Goal: Transaction & Acquisition: Obtain resource

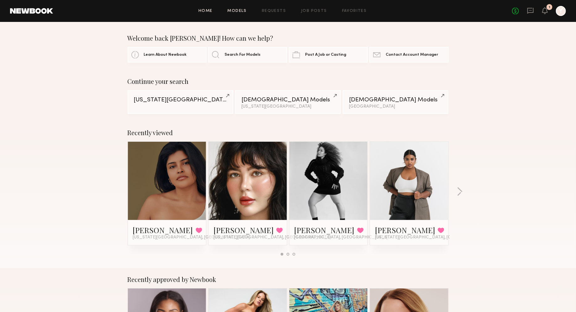
click at [230, 10] on link "Models" at bounding box center [236, 11] width 19 height 4
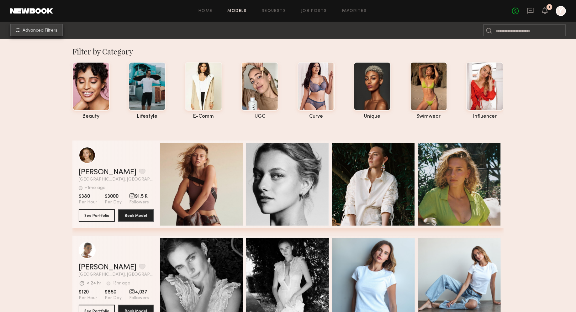
click at [50, 32] on span "Advanced Filters" at bounding box center [40, 31] width 35 height 4
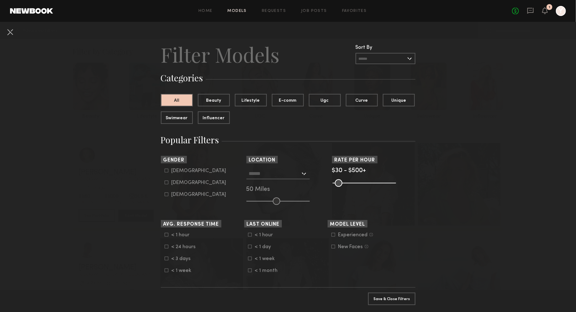
click at [180, 178] on form "[DEMOGRAPHIC_DATA] [DEMOGRAPHIC_DATA] [DEMOGRAPHIC_DATA]" at bounding box center [204, 182] width 80 height 29
click at [188, 181] on div "[DEMOGRAPHIC_DATA]" at bounding box center [198, 183] width 55 height 4
type input "**"
click at [302, 170] on div at bounding box center [277, 173] width 63 height 11
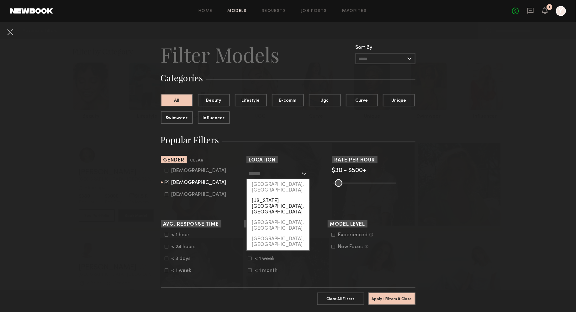
click at [283, 196] on div "[US_STATE][GEOGRAPHIC_DATA], [GEOGRAPHIC_DATA]" at bounding box center [278, 207] width 62 height 22
click at [299, 174] on input "**********" at bounding box center [274, 173] width 51 height 11
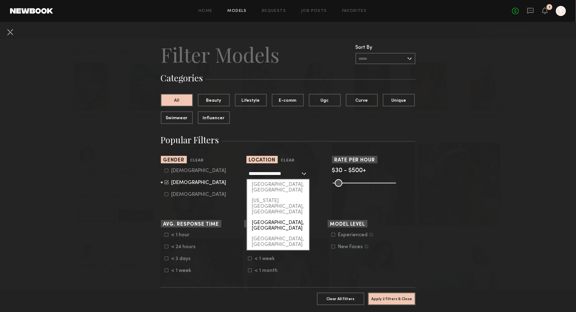
click at [277, 218] on div "[GEOGRAPHIC_DATA], [GEOGRAPHIC_DATA]" at bounding box center [278, 226] width 62 height 16
type input "**********"
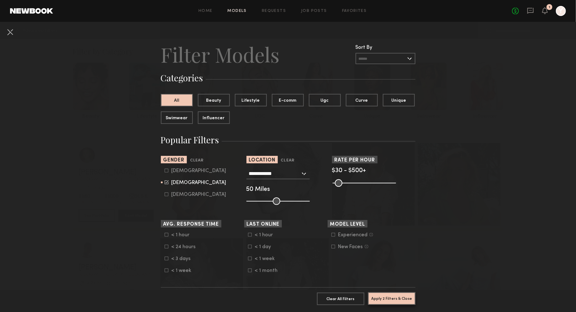
click at [393, 300] on button "Apply 2 Filters & Close" at bounding box center [391, 299] width 47 height 13
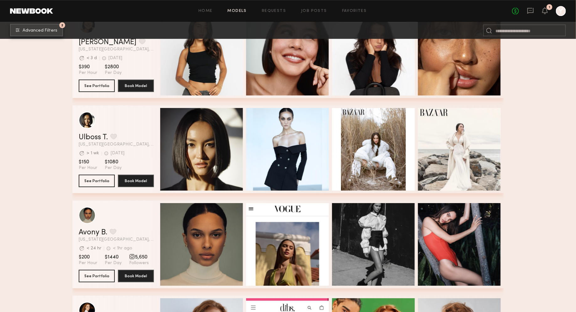
scroll to position [1144, 0]
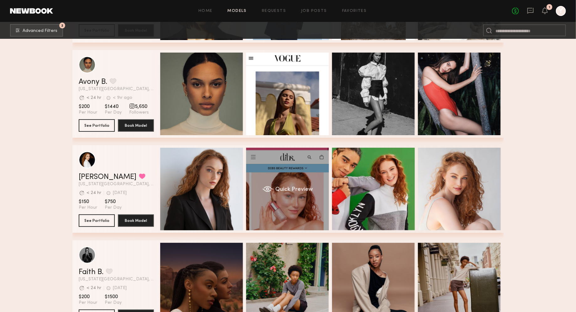
click at [275, 212] on div "Quick Preview" at bounding box center [287, 189] width 83 height 83
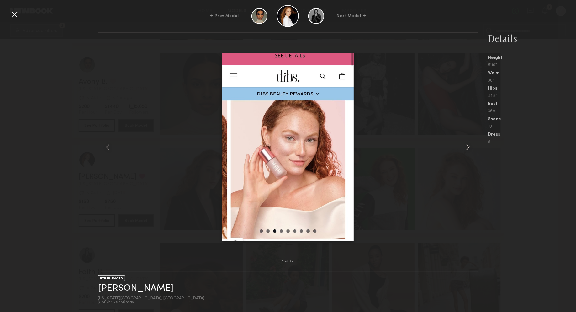
click at [463, 149] on common-icon at bounding box center [468, 147] width 10 height 10
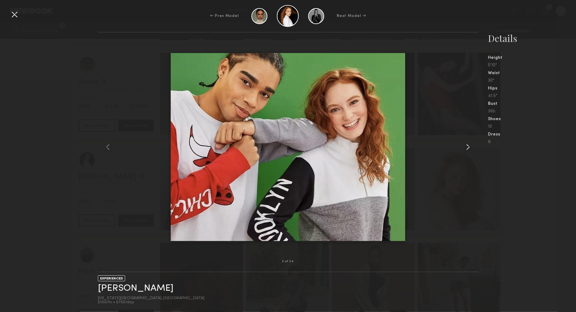
click at [464, 149] on common-icon at bounding box center [468, 147] width 10 height 10
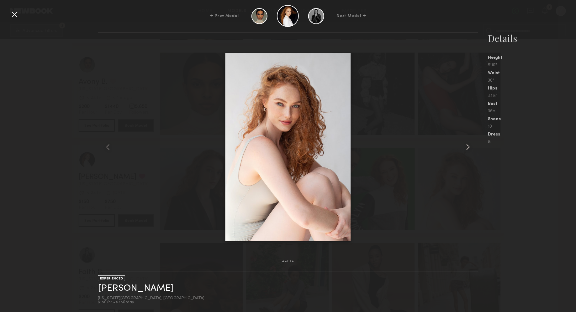
click at [464, 149] on common-icon at bounding box center [468, 147] width 10 height 10
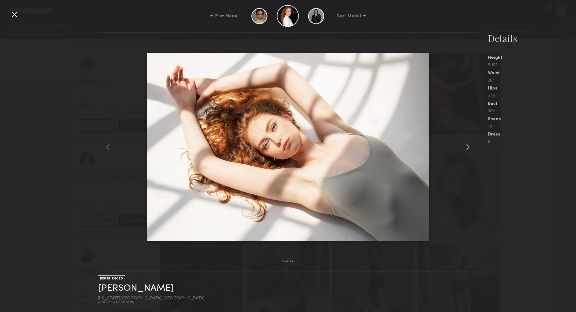
click at [464, 149] on common-icon at bounding box center [468, 147] width 10 height 10
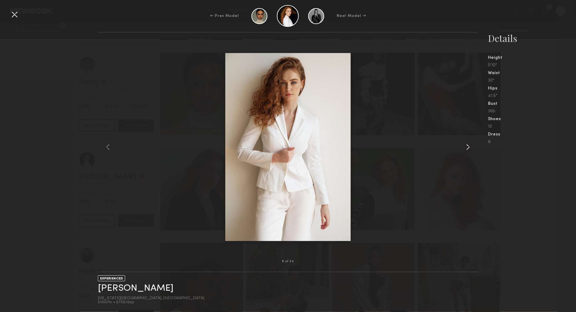
click at [464, 149] on common-icon at bounding box center [468, 147] width 10 height 10
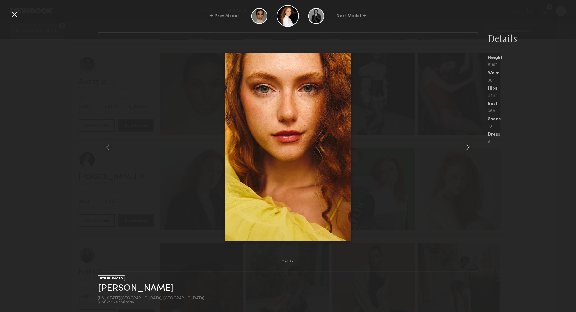
click at [465, 149] on common-icon at bounding box center [468, 147] width 10 height 10
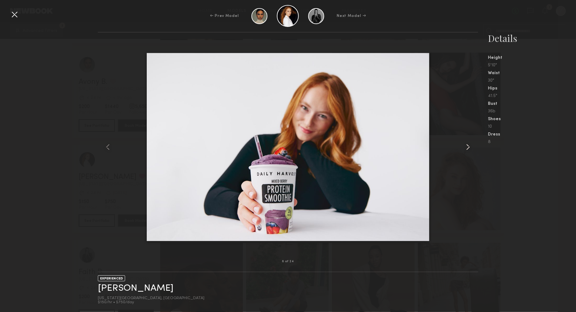
click at [465, 149] on common-icon at bounding box center [468, 147] width 10 height 10
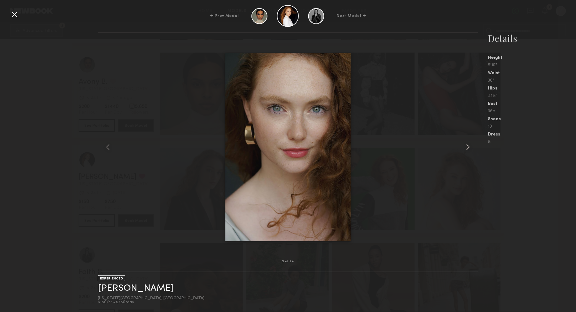
click at [465, 149] on common-icon at bounding box center [468, 147] width 10 height 10
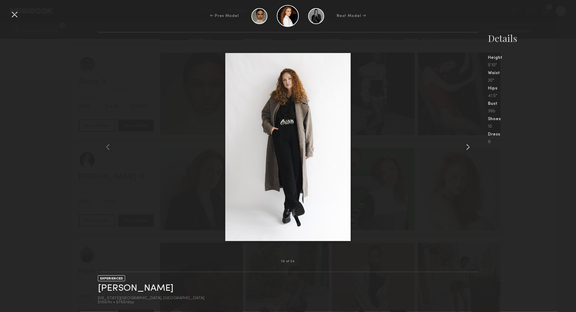
click at [465, 149] on common-icon at bounding box center [468, 147] width 10 height 10
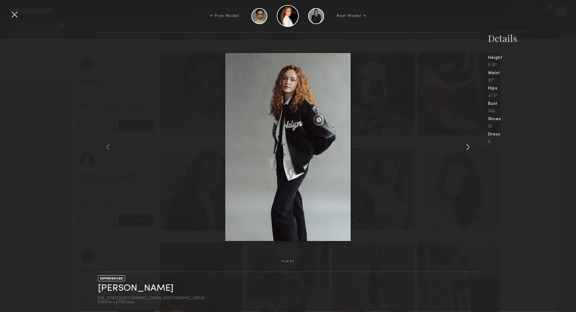
click at [465, 149] on common-icon at bounding box center [468, 147] width 10 height 10
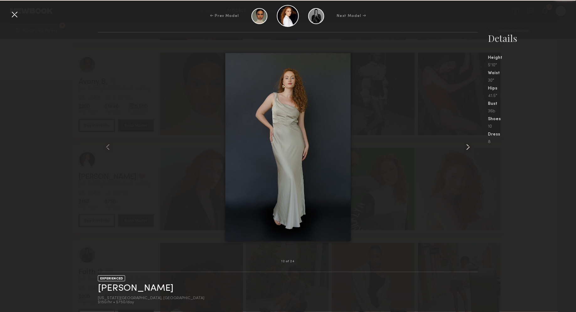
click at [465, 149] on common-icon at bounding box center [468, 147] width 10 height 10
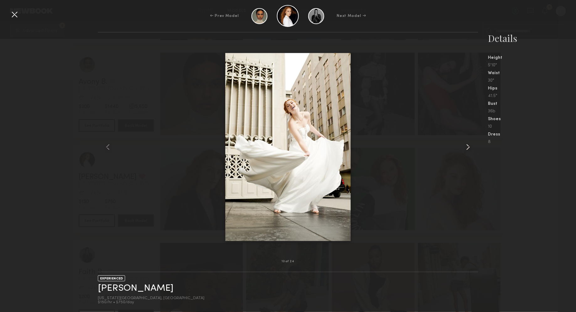
click at [465, 149] on common-icon at bounding box center [468, 147] width 10 height 10
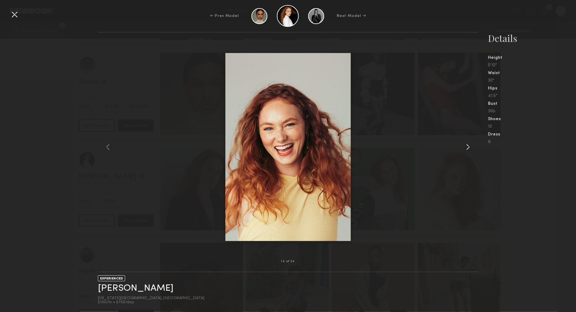
click at [465, 149] on common-icon at bounding box center [468, 147] width 10 height 10
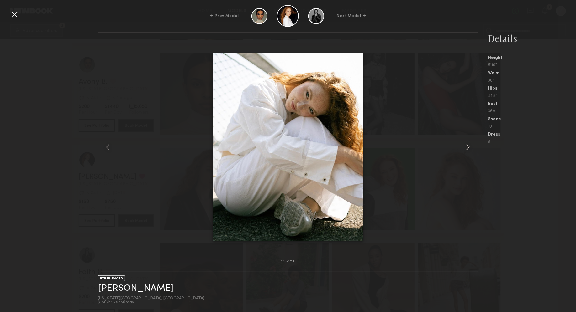
click at [465, 149] on common-icon at bounding box center [468, 147] width 10 height 10
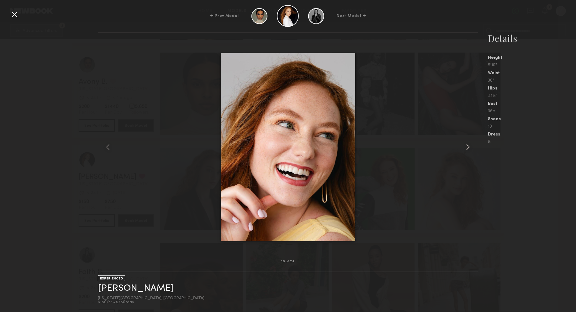
click at [466, 149] on common-icon at bounding box center [468, 147] width 10 height 10
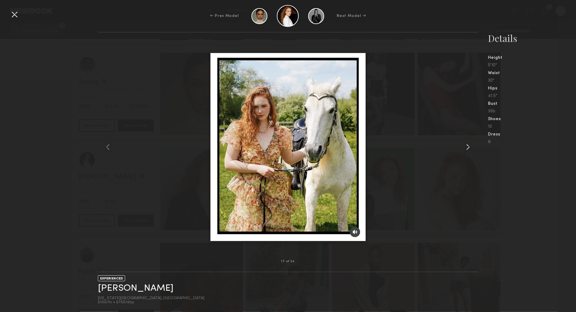
click at [466, 149] on common-icon at bounding box center [468, 147] width 10 height 10
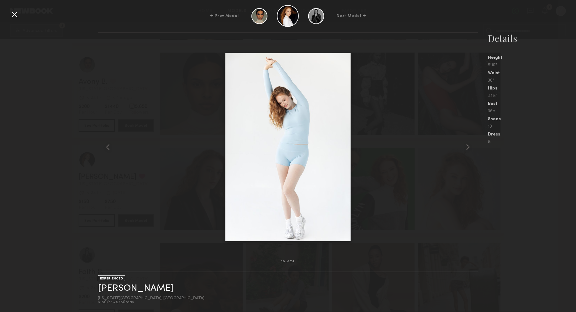
click at [15, 14] on div at bounding box center [14, 14] width 10 height 10
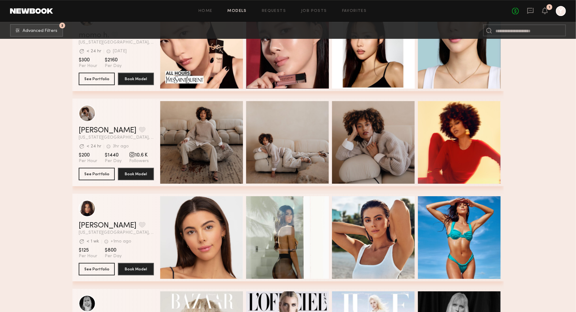
scroll to position [2239, 0]
